Goal: Obtain resource: Download file/media

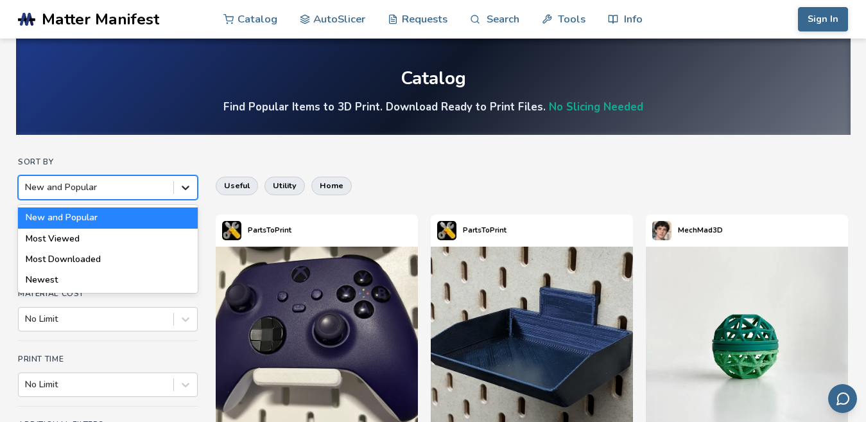
click at [181, 185] on icon at bounding box center [185, 187] width 13 height 13
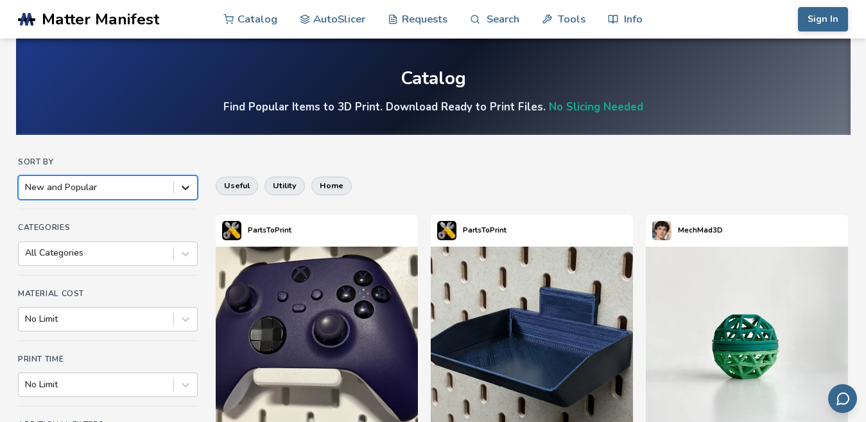
click at [181, 185] on icon at bounding box center [185, 187] width 13 height 13
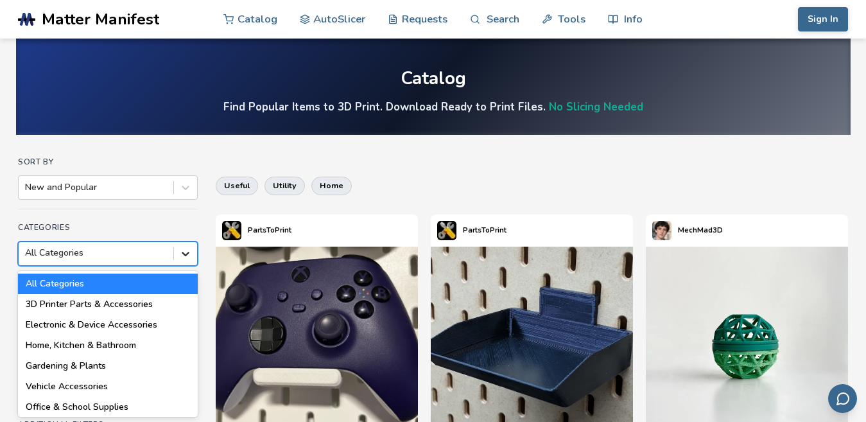
click at [193, 254] on div "18 results available. Use Up and Down to choose options, press Enter to select …" at bounding box center [108, 253] width 180 height 24
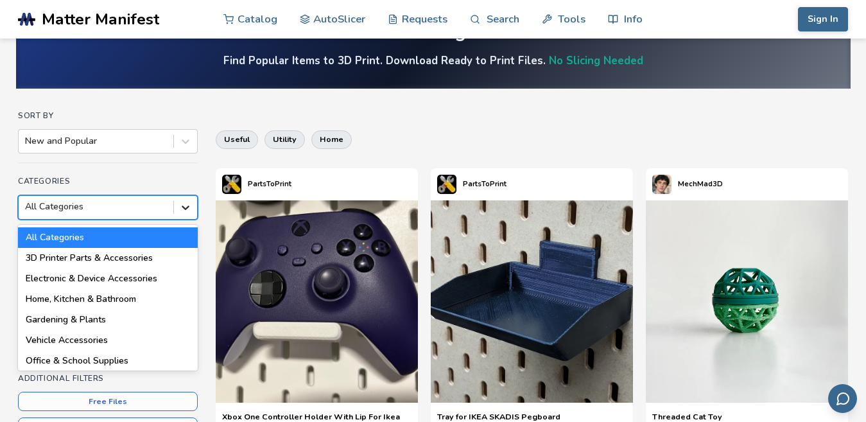
click at [185, 201] on icon at bounding box center [185, 207] width 13 height 13
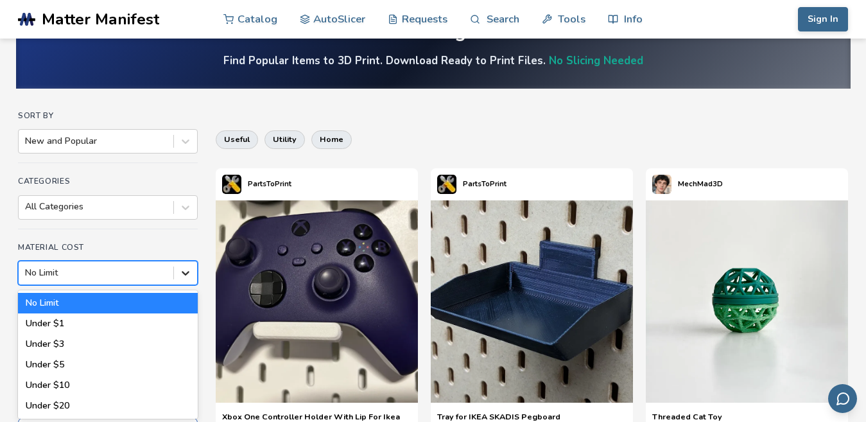
click at [189, 273] on icon at bounding box center [185, 272] width 13 height 13
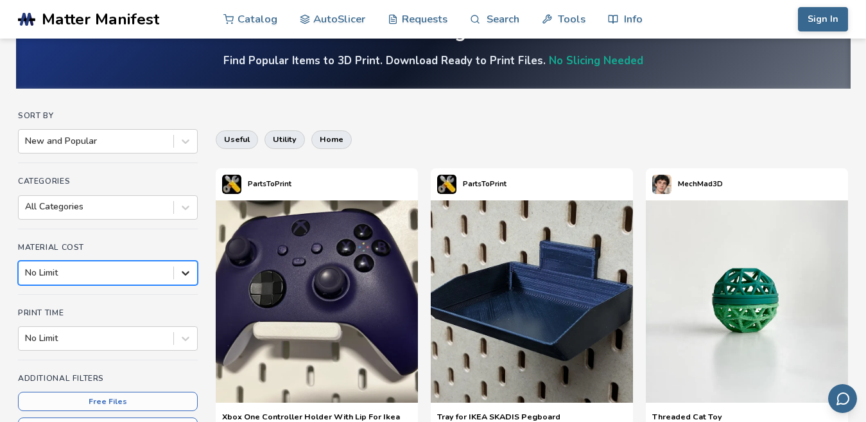
click at [189, 273] on icon at bounding box center [185, 272] width 13 height 13
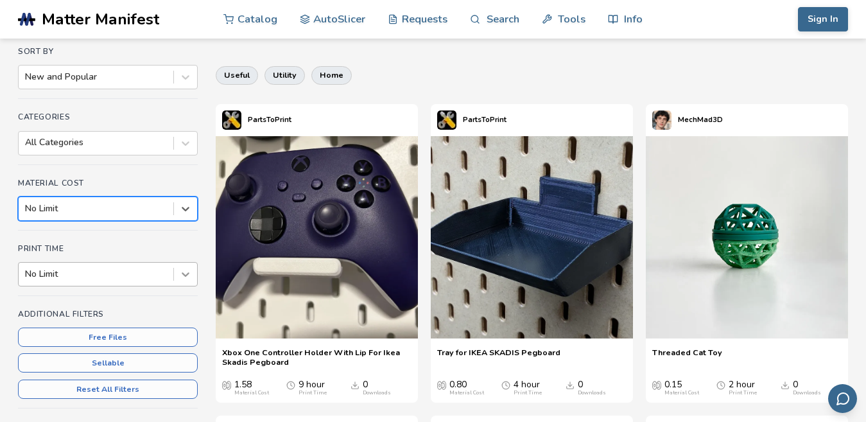
scroll to position [134, 0]
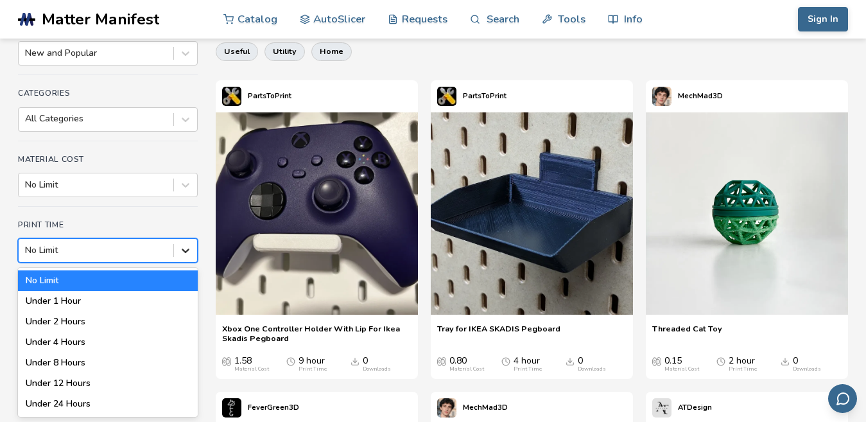
click at [188, 263] on div "Print Time 7 results available. Use Up and Down to choose options, press Enter …" at bounding box center [108, 246] width 180 height 52
click at [181, 247] on icon at bounding box center [185, 250] width 13 height 13
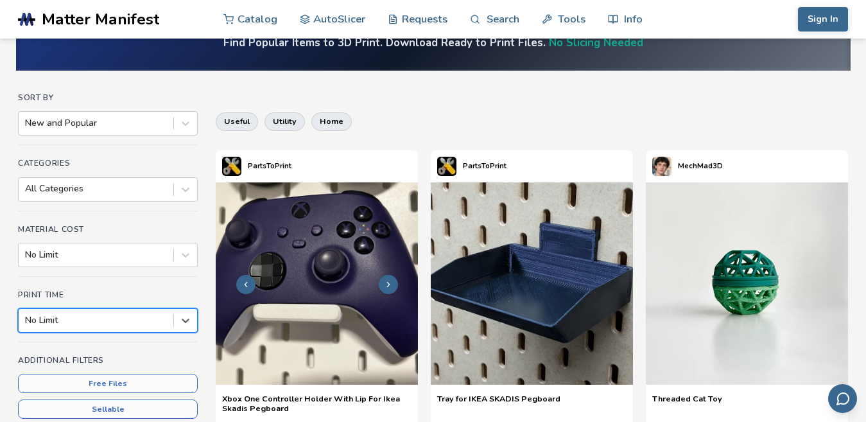
scroll to position [128, 0]
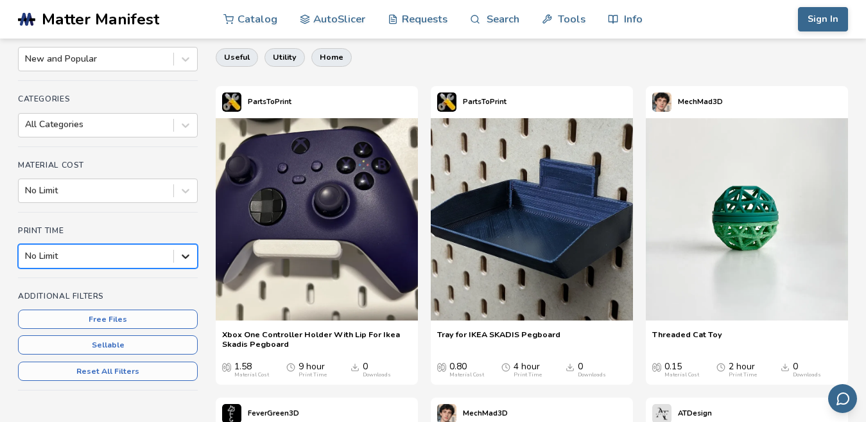
click at [186, 253] on icon at bounding box center [185, 256] width 13 height 13
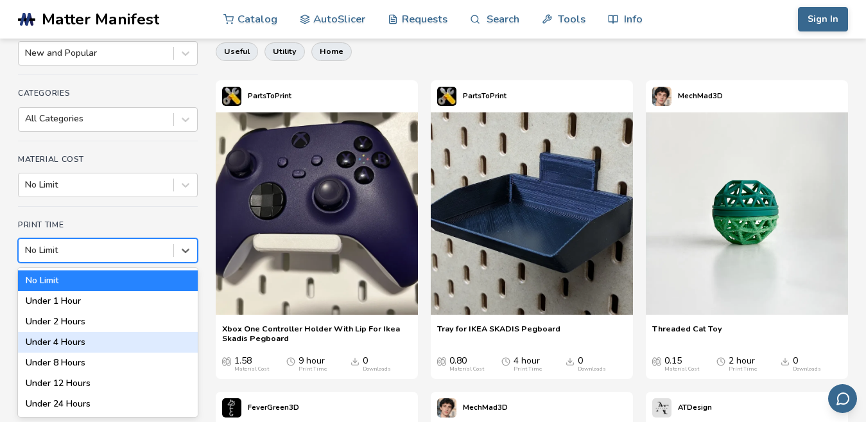
click at [79, 335] on div "Under 4 Hours" at bounding box center [108, 342] width 180 height 21
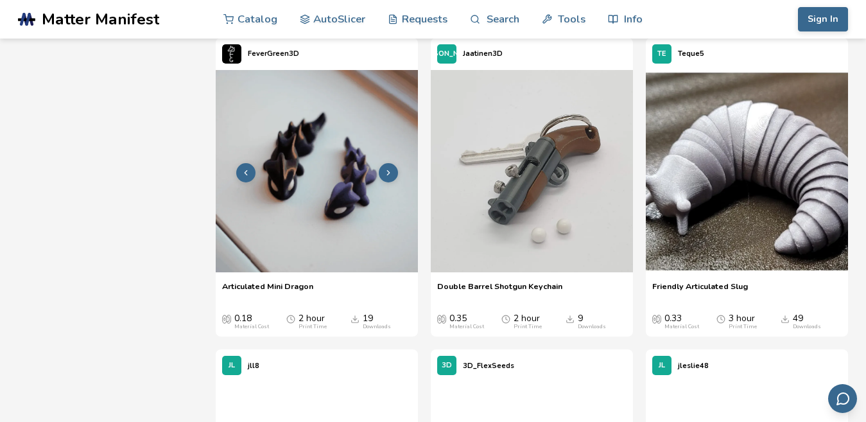
scroll to position [2380, 0]
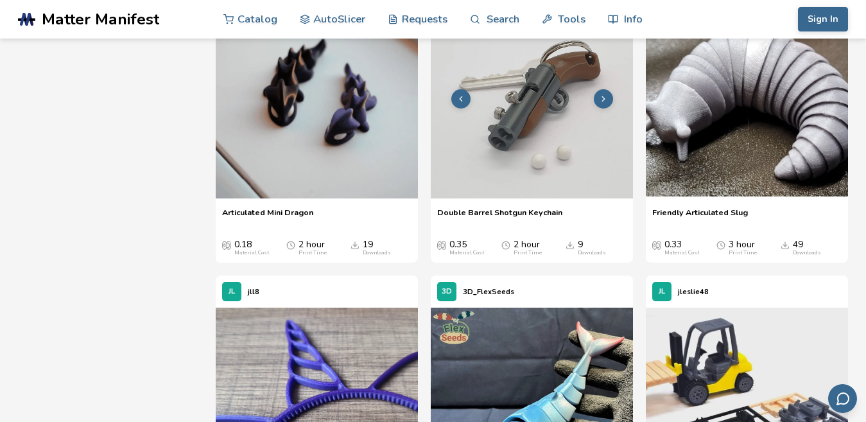
click at [599, 103] on icon at bounding box center [603, 98] width 9 height 9
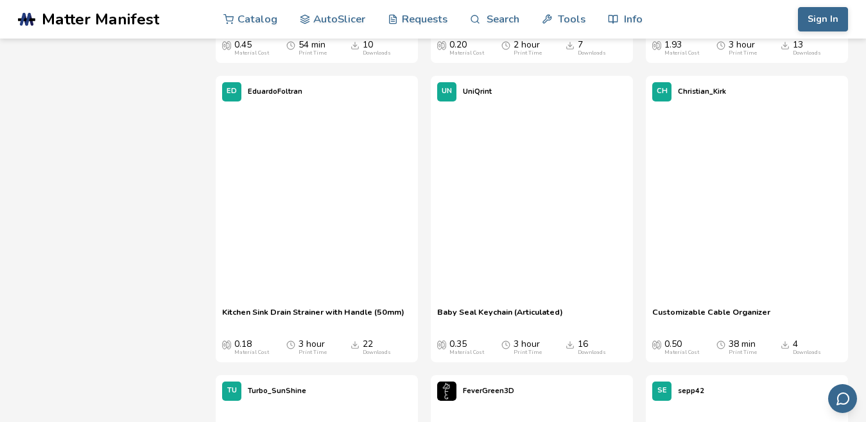
scroll to position [11426, 0]
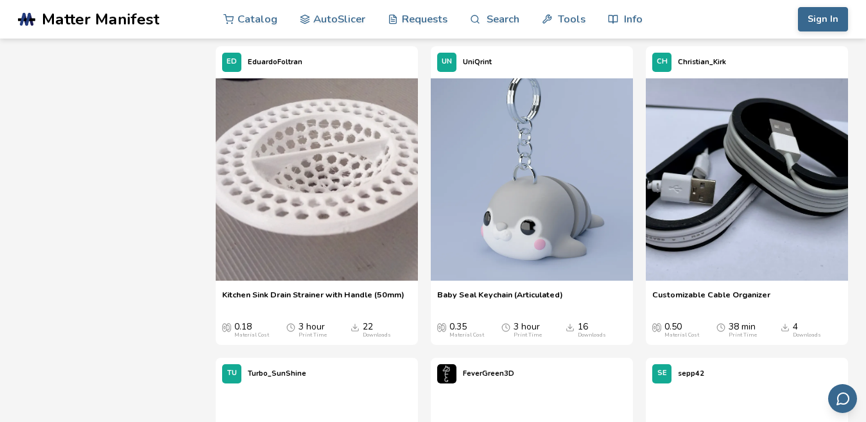
drag, startPoint x: 519, startPoint y: 159, endPoint x: 103, endPoint y: 171, distance: 415.9
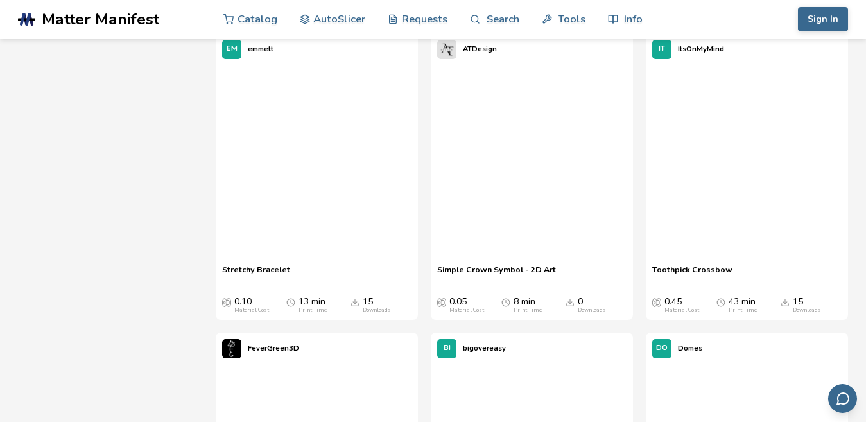
scroll to position [12966, 0]
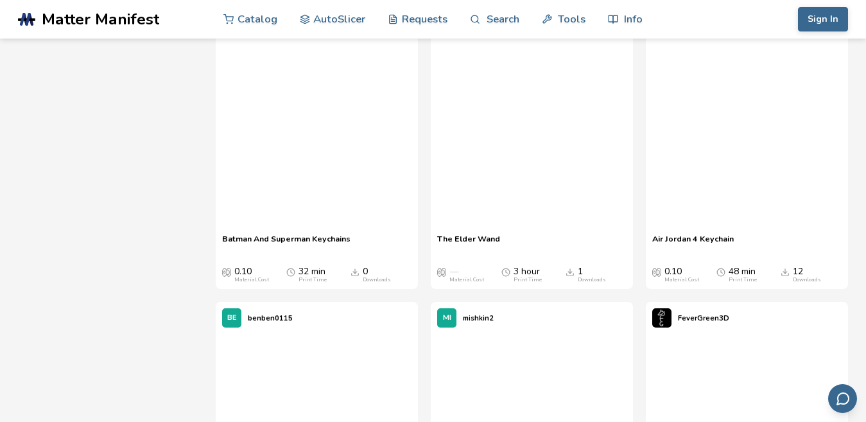
scroll to position [24398, 0]
